Goal: Information Seeking & Learning: Learn about a topic

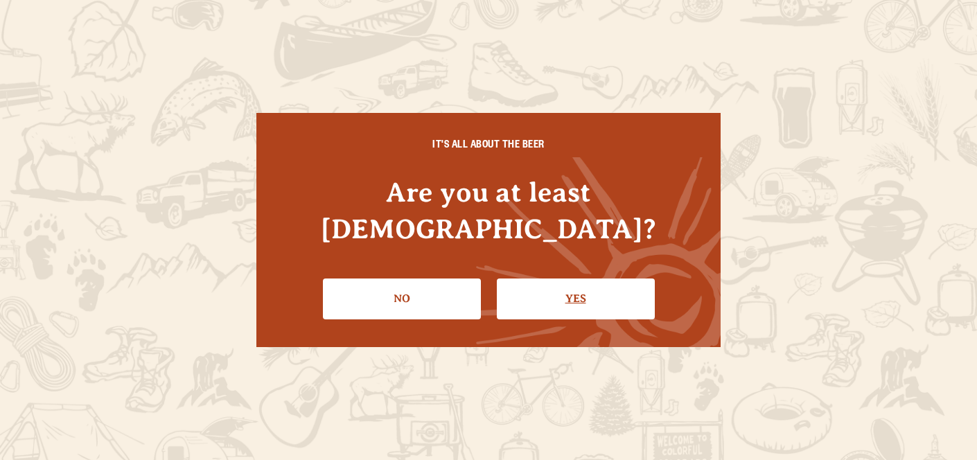
click at [561, 279] on link "Yes" at bounding box center [576, 299] width 158 height 40
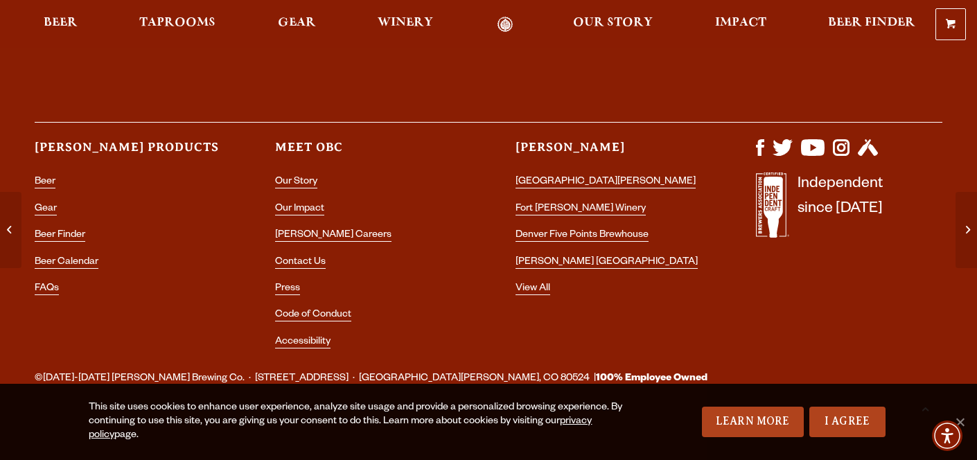
scroll to position [4970, 0]
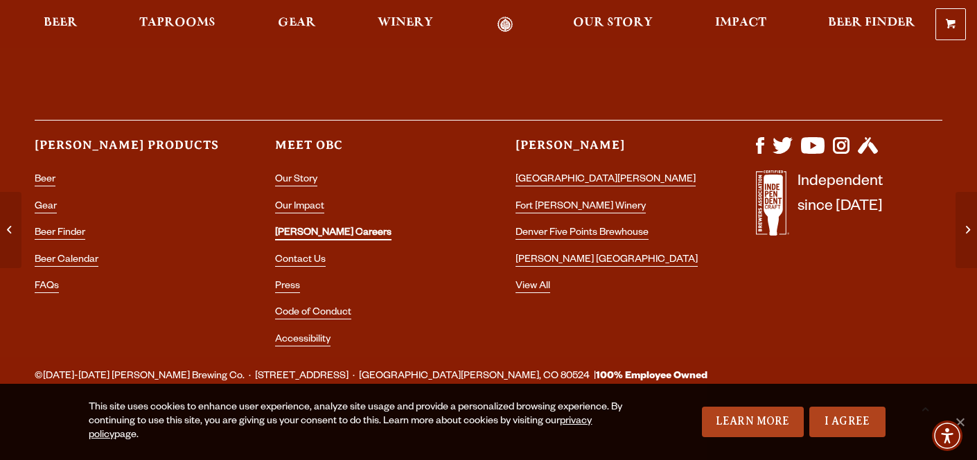
click at [299, 230] on link "[PERSON_NAME] Careers" at bounding box center [333, 234] width 116 height 12
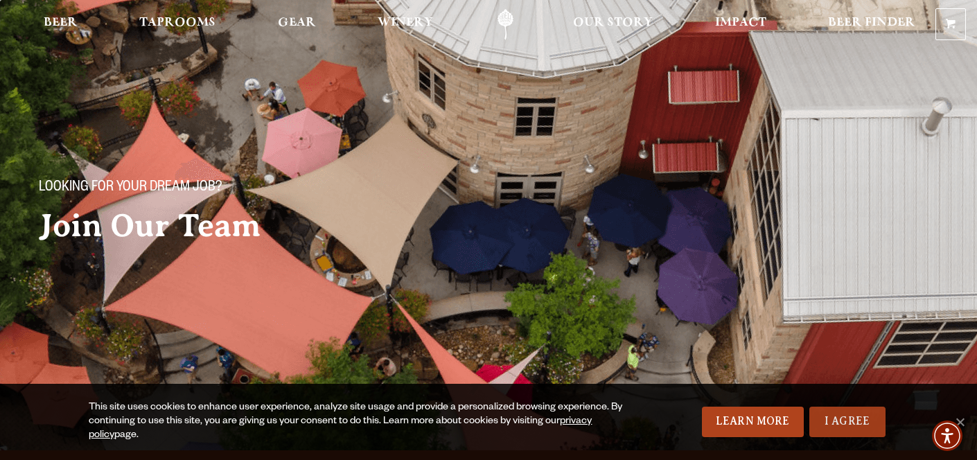
click at [845, 429] on link "I Agree" at bounding box center [848, 422] width 76 height 31
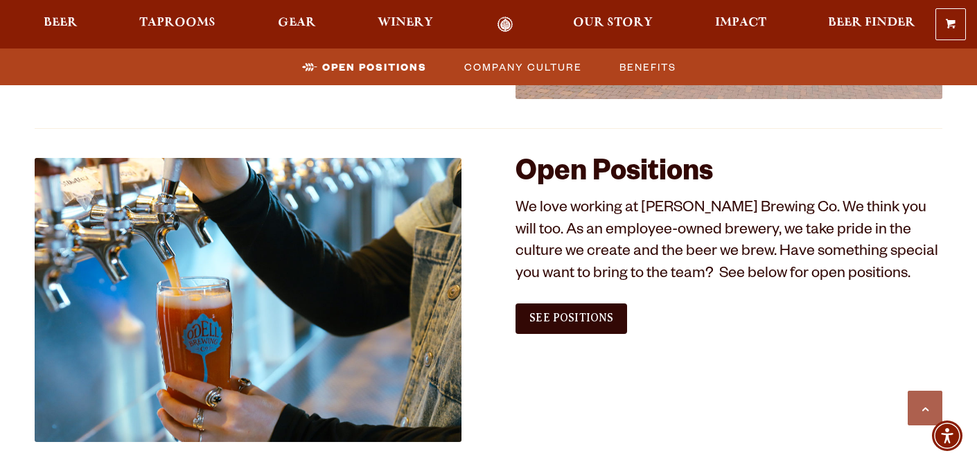
scroll to position [749, 0]
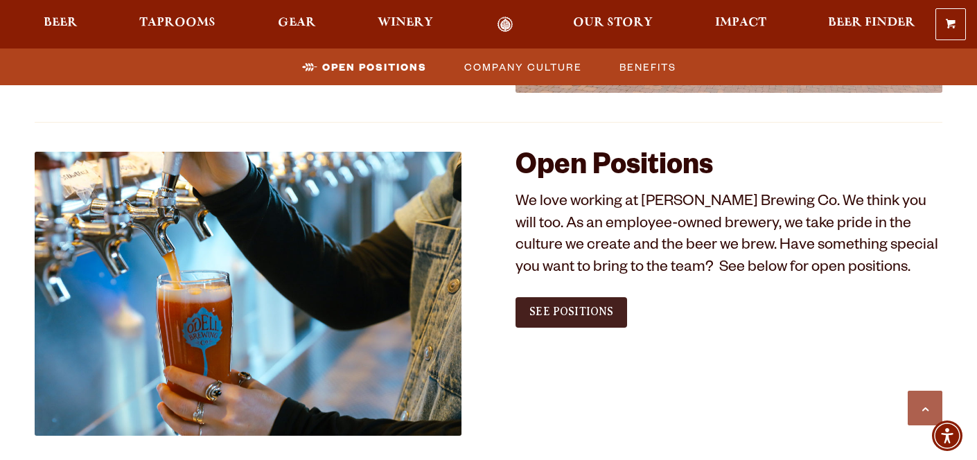
click at [559, 311] on span "See Positions" at bounding box center [572, 312] width 84 height 12
